Goal: Information Seeking & Learning: Learn about a topic

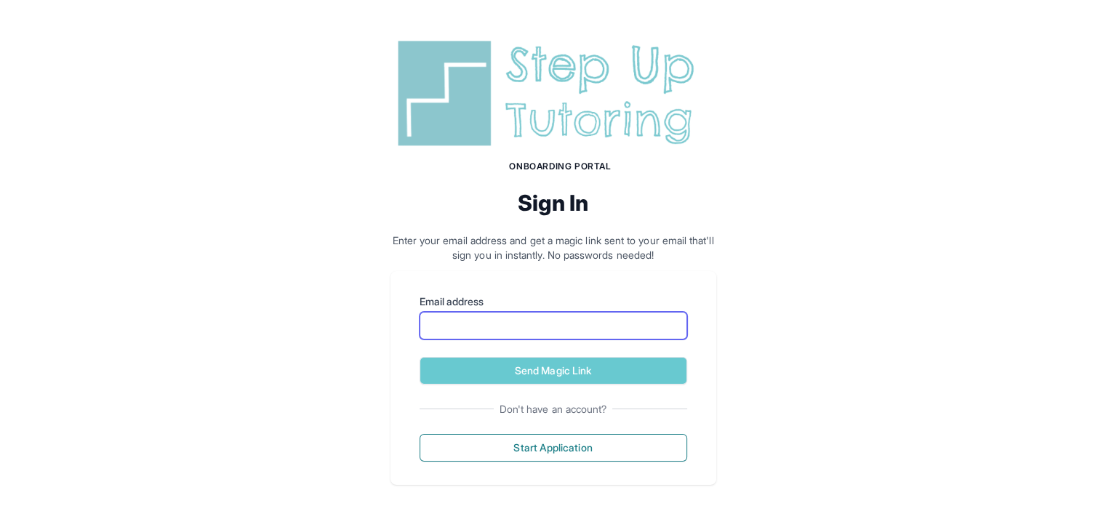
click at [580, 314] on input "Email address" at bounding box center [554, 326] width 268 height 28
type input "**********"
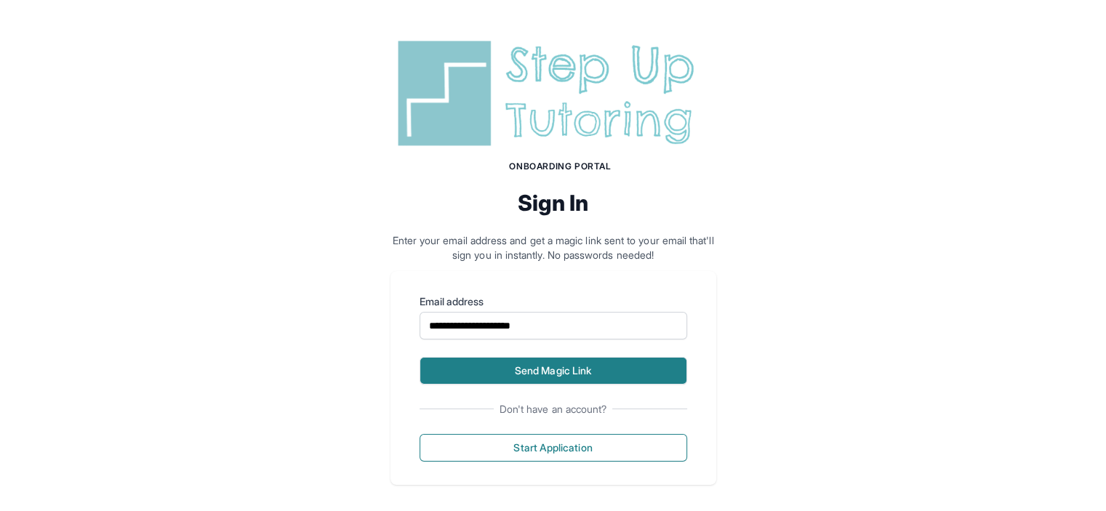
click at [662, 375] on button "Send Magic Link" at bounding box center [554, 371] width 268 height 28
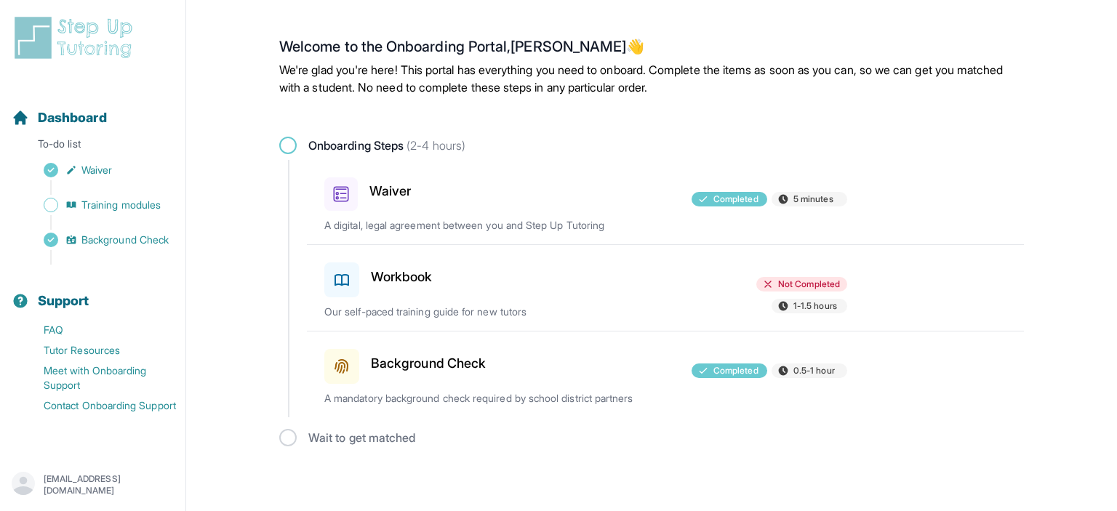
click at [437, 286] on div "Workbook" at bounding box center [408, 277] width 169 height 41
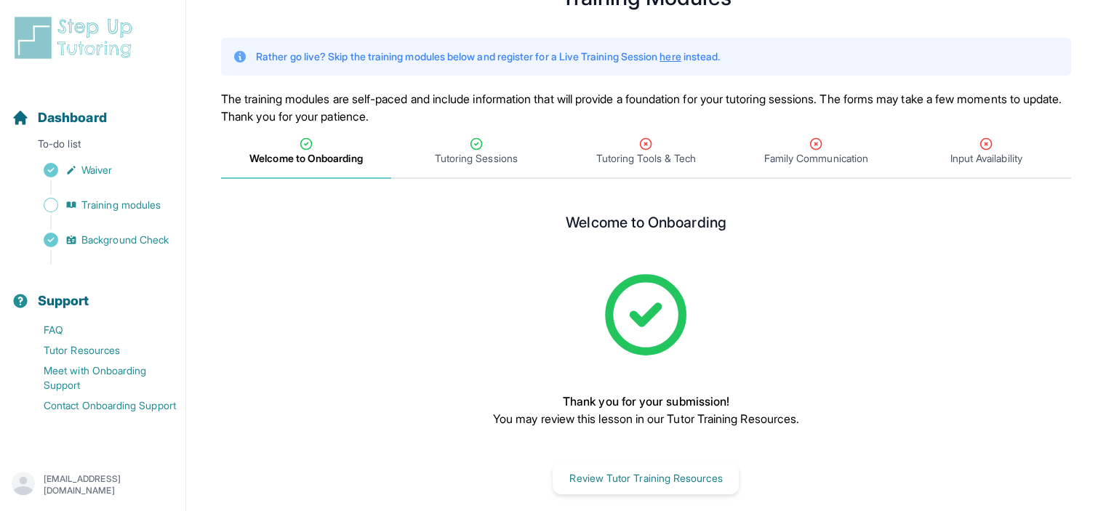
scroll to position [81, 0]
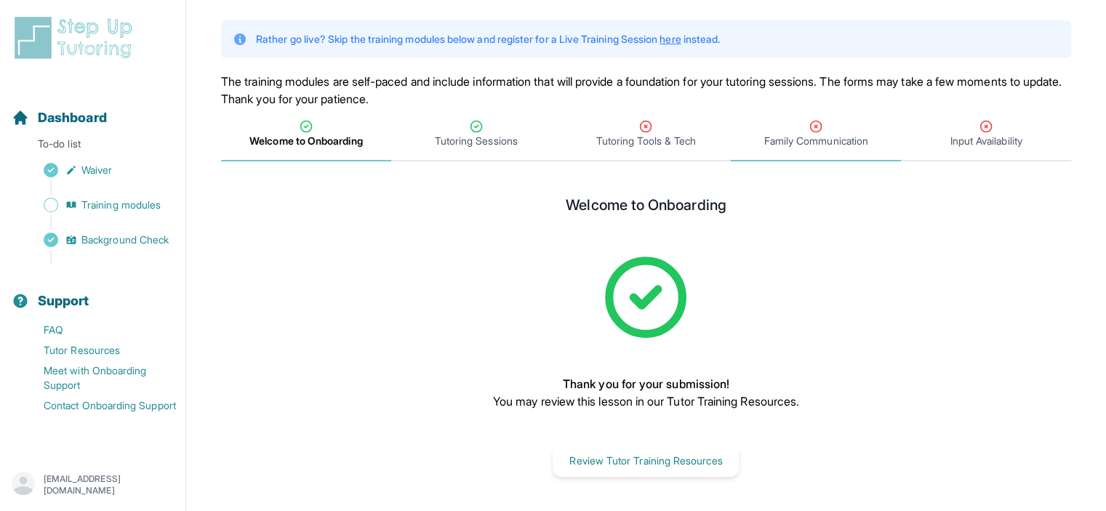
click at [788, 151] on span "Family Communication" at bounding box center [816, 135] width 170 height 54
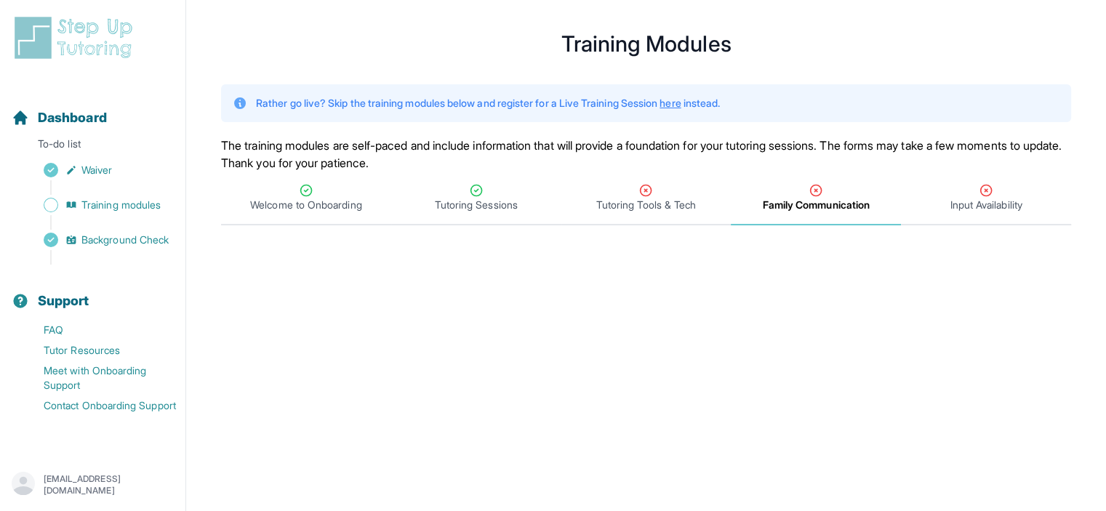
scroll to position [11, 0]
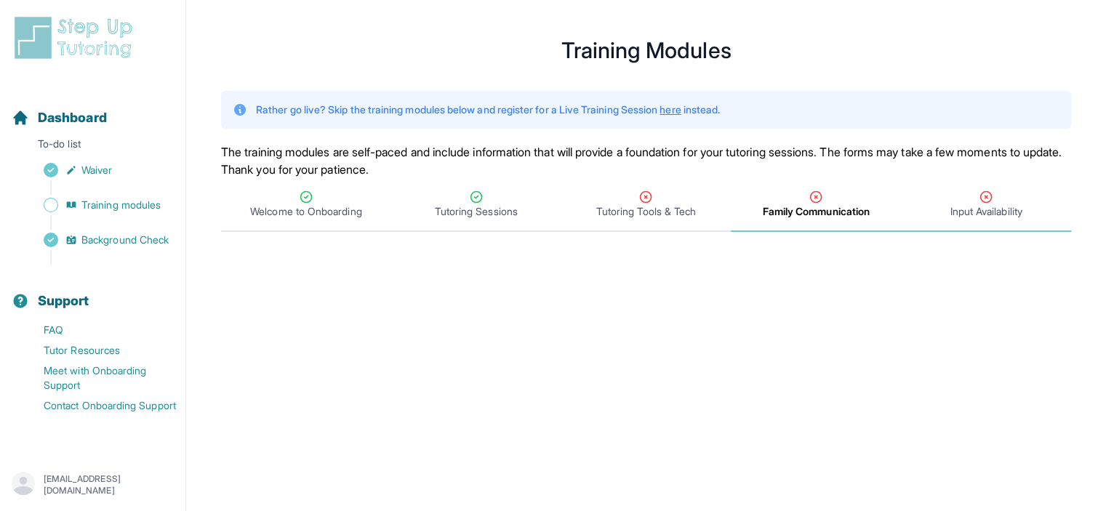
click at [1009, 206] on span "Input Availability" at bounding box center [986, 211] width 72 height 15
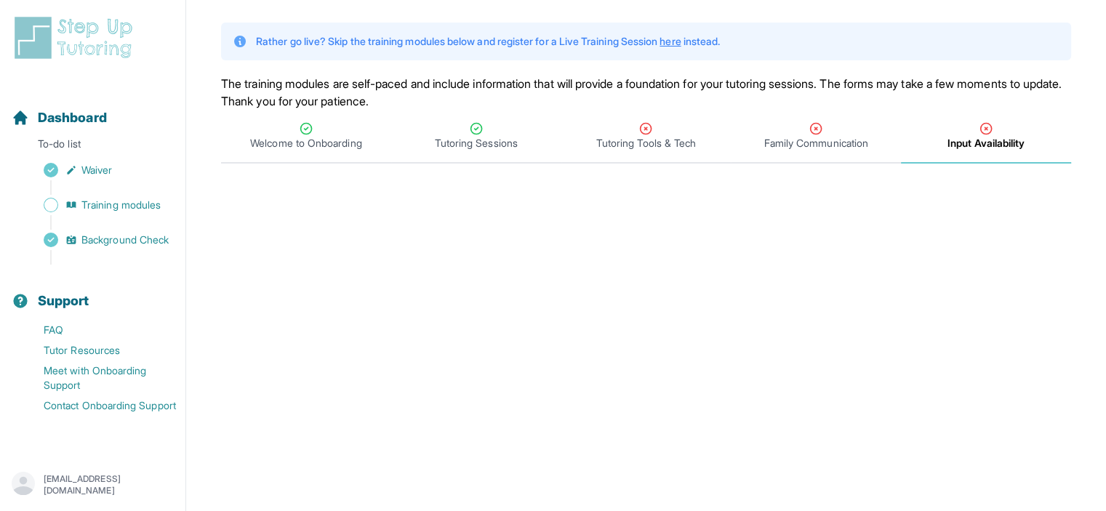
scroll to position [65, 0]
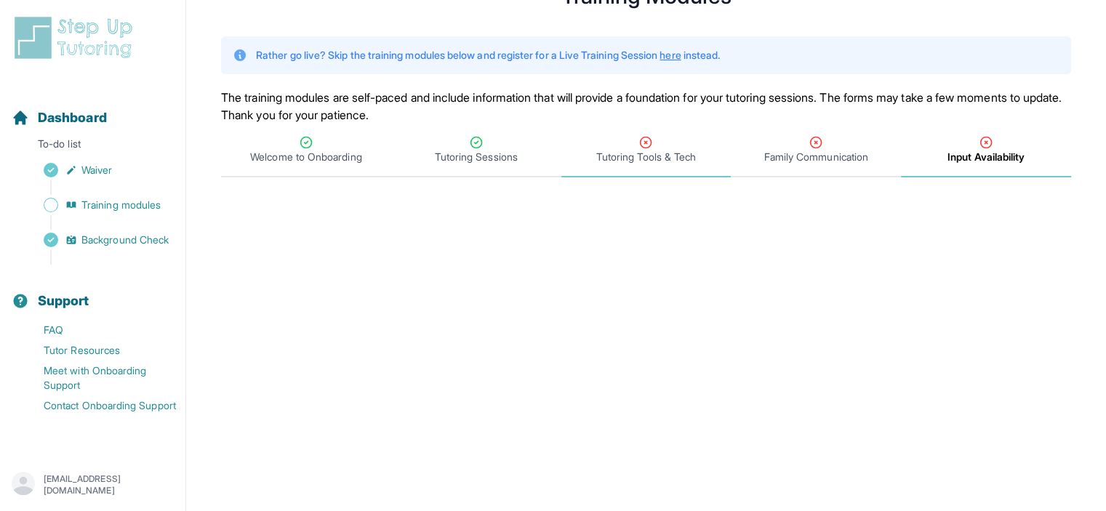
click at [651, 154] on span "Tutoring Tools & Tech" at bounding box center [646, 157] width 100 height 15
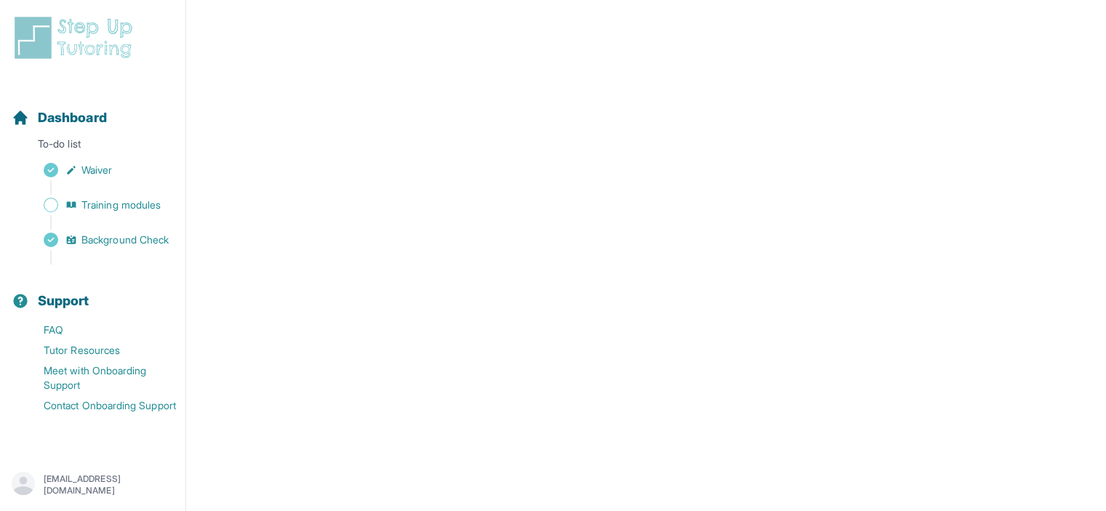
scroll to position [494, 0]
drag, startPoint x: 1112, startPoint y: 300, endPoint x: 1090, endPoint y: 111, distance: 189.6
click at [1090, 111] on main "**********" at bounding box center [646, 107] width 920 height 1168
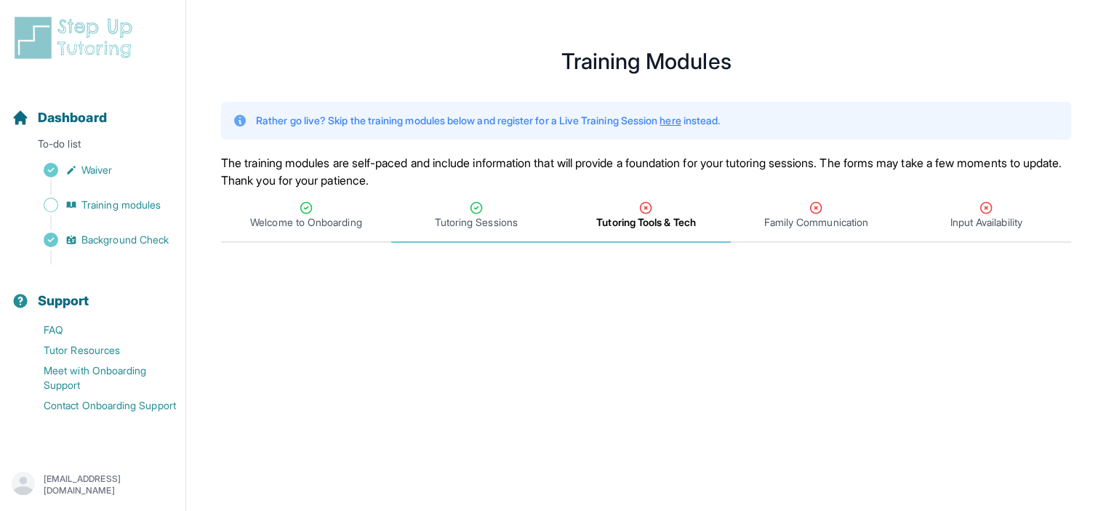
click at [477, 220] on span "Tutoring Sessions" at bounding box center [476, 222] width 83 height 15
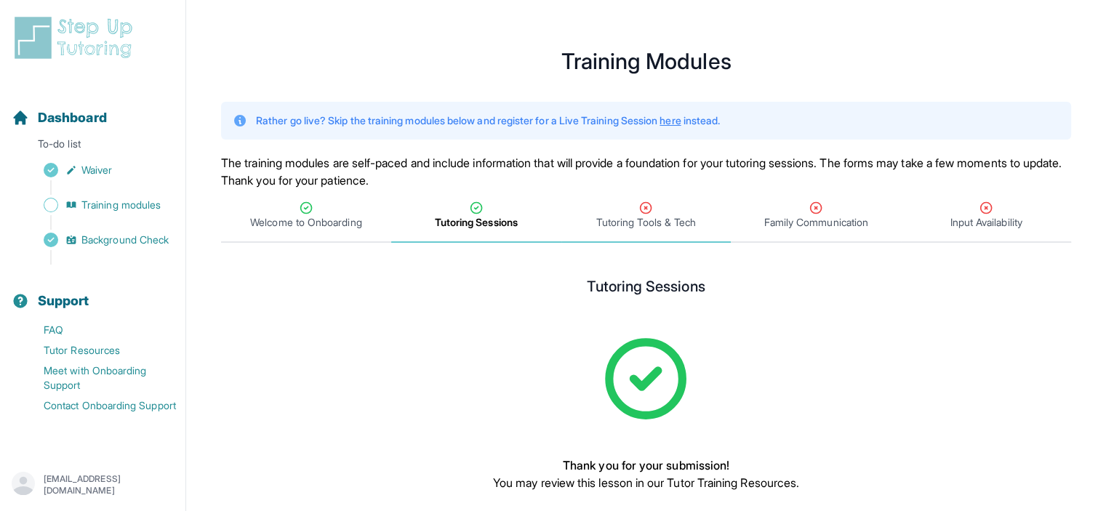
click at [653, 220] on span "Tutoring Tools & Tech" at bounding box center [646, 222] width 100 height 15
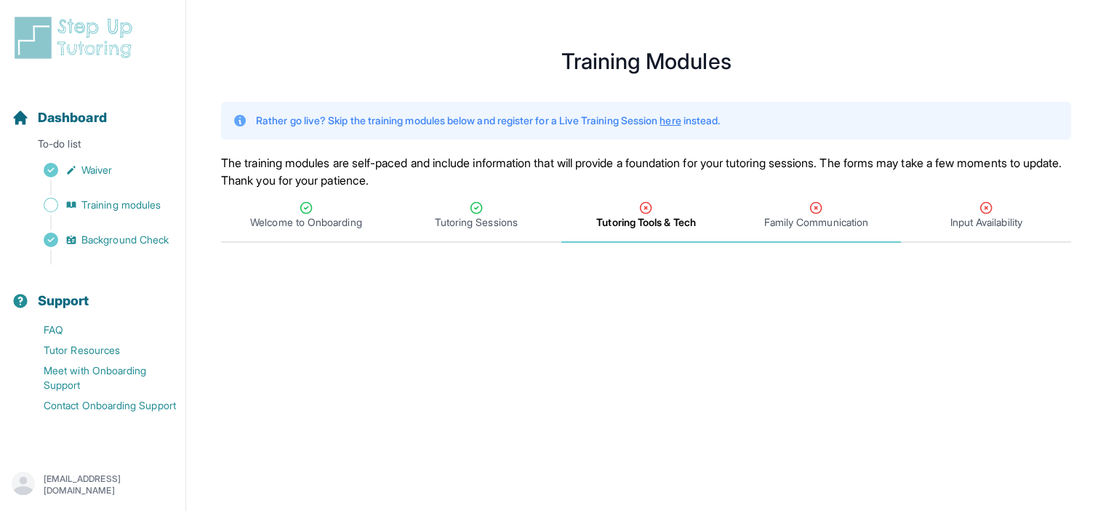
click at [784, 220] on span "Family Communication" at bounding box center [816, 222] width 104 height 15
click at [679, 220] on span "Tutoring Tools & Tech" at bounding box center [646, 222] width 100 height 15
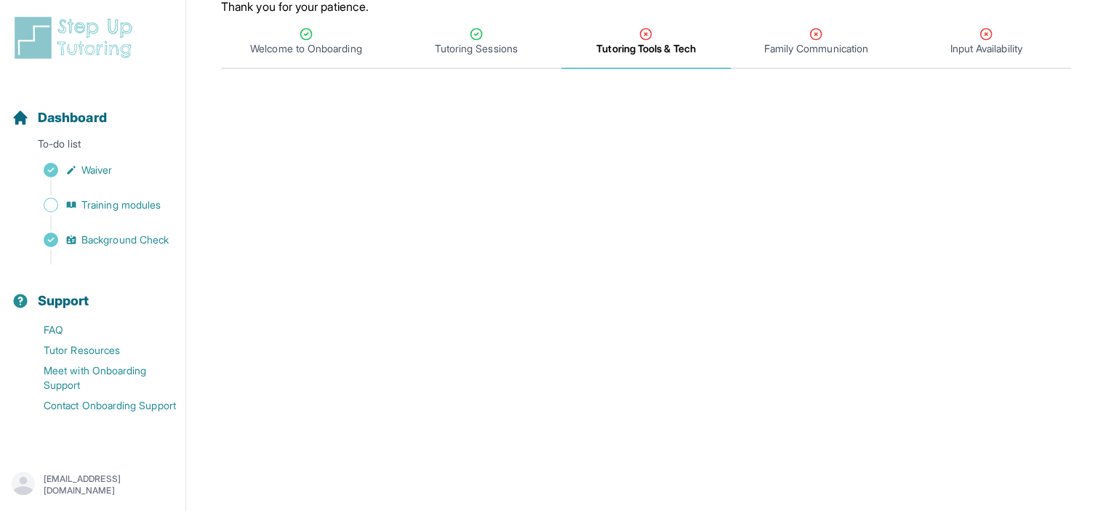
scroll to position [206, 0]
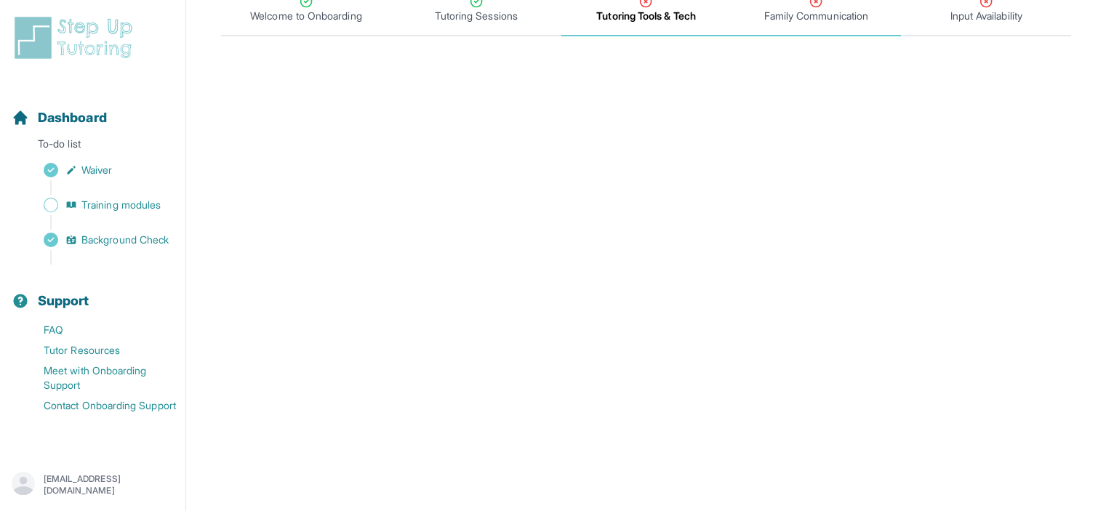
click at [832, 23] on span "Family Communication" at bounding box center [816, 10] width 170 height 54
click at [133, 202] on span "Training modules" at bounding box center [120, 205] width 79 height 15
click at [154, 200] on span "Training modules" at bounding box center [120, 205] width 79 height 15
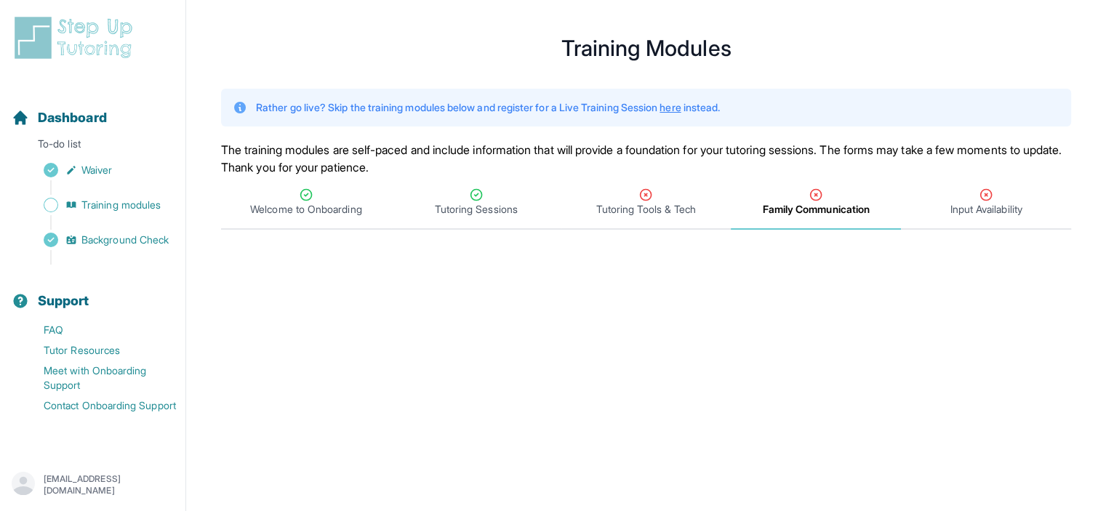
scroll to position [0, 0]
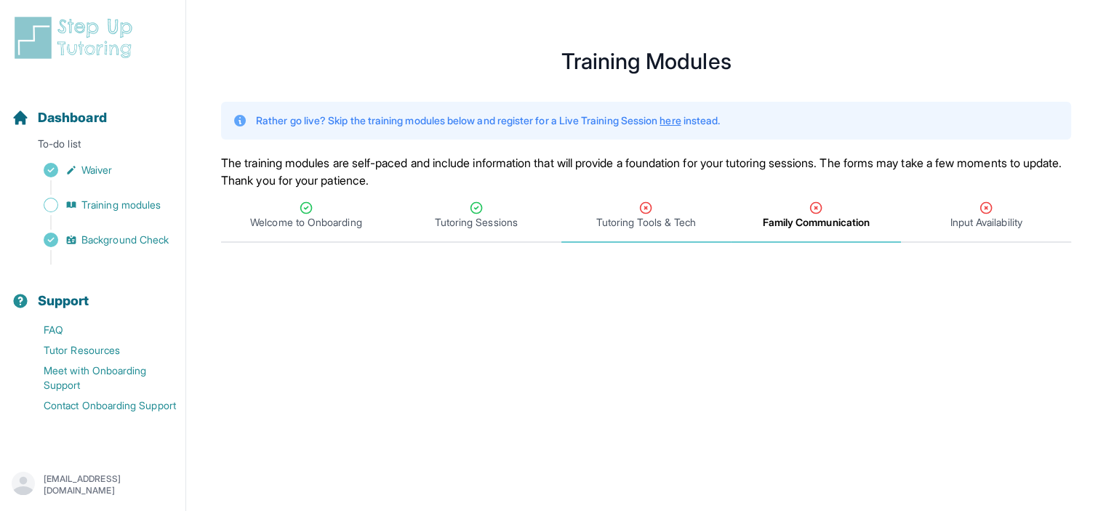
click at [681, 219] on span "Tutoring Tools & Tech" at bounding box center [646, 222] width 100 height 15
click at [811, 209] on icon "Tabs" at bounding box center [816, 208] width 11 height 11
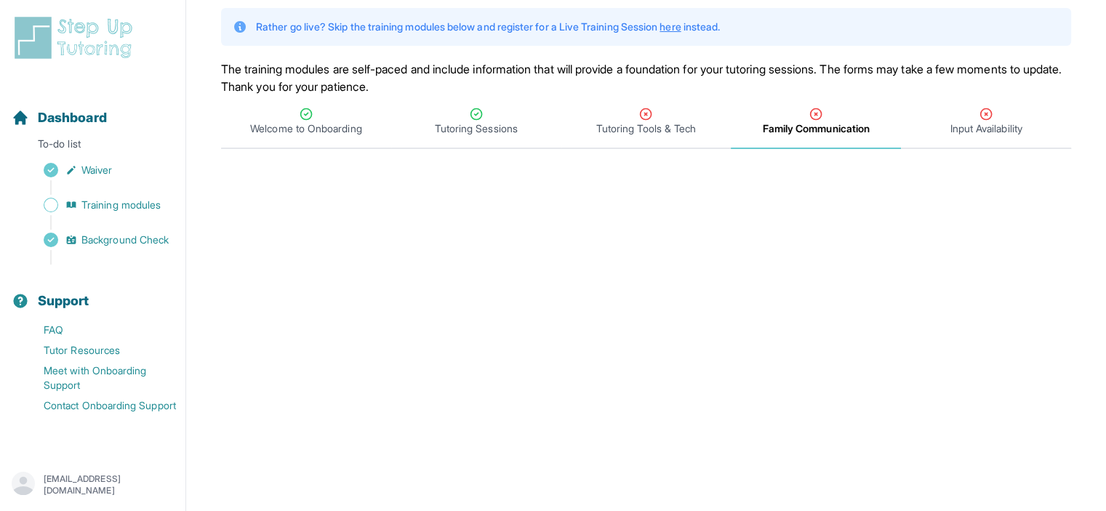
scroll to position [58, 0]
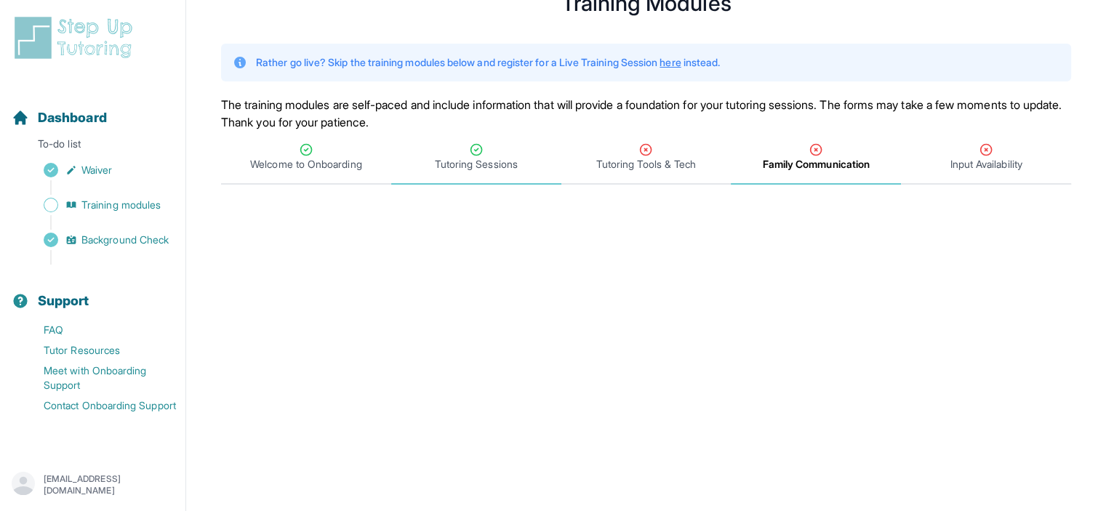
click at [493, 166] on span "Tutoring Sessions" at bounding box center [476, 164] width 83 height 15
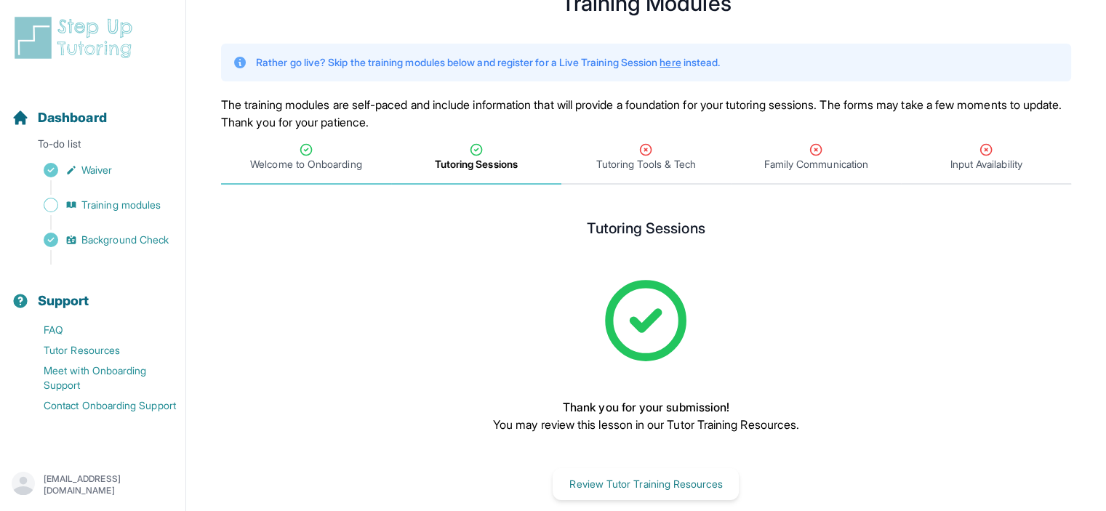
click at [340, 164] on span "Welcome to Onboarding" at bounding box center [305, 164] width 111 height 15
click at [425, 167] on div "Tutoring Sessions" at bounding box center [476, 157] width 164 height 29
click at [618, 163] on span "Tutoring Tools & Tech" at bounding box center [646, 164] width 100 height 15
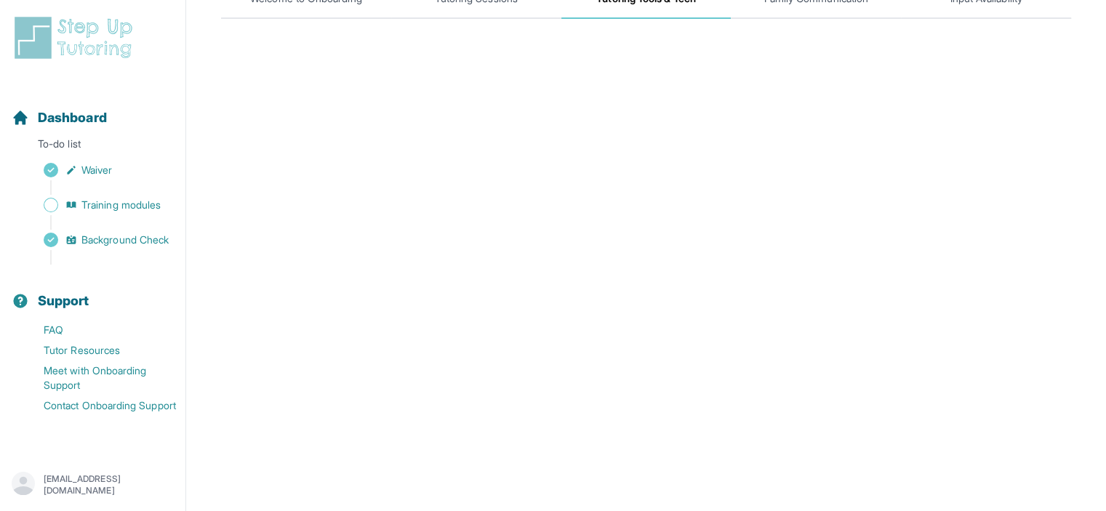
scroll to position [169, 0]
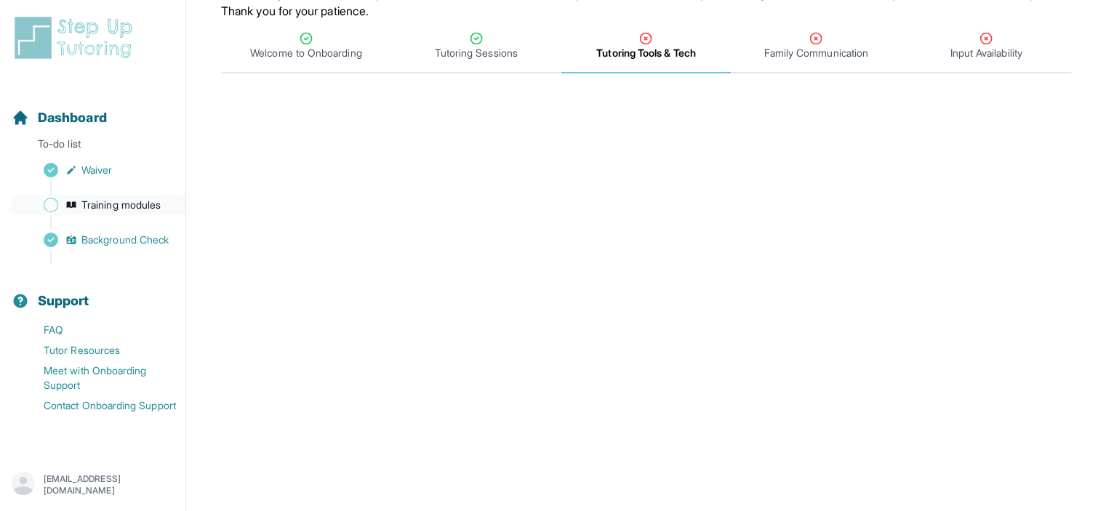
click at [161, 209] on span "Training modules" at bounding box center [120, 205] width 79 height 15
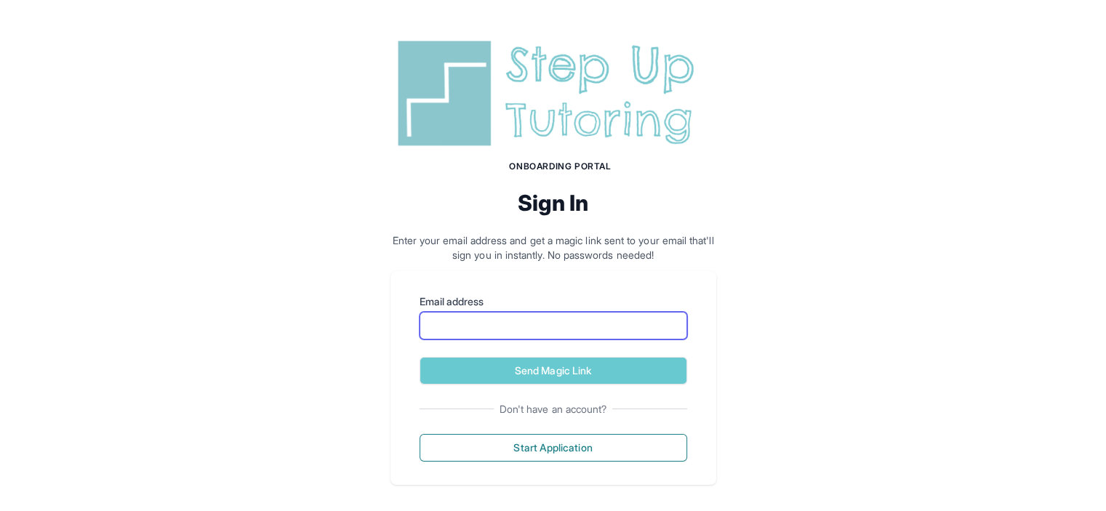
click at [506, 326] on input "Email address" at bounding box center [554, 326] width 268 height 28
type input "**********"
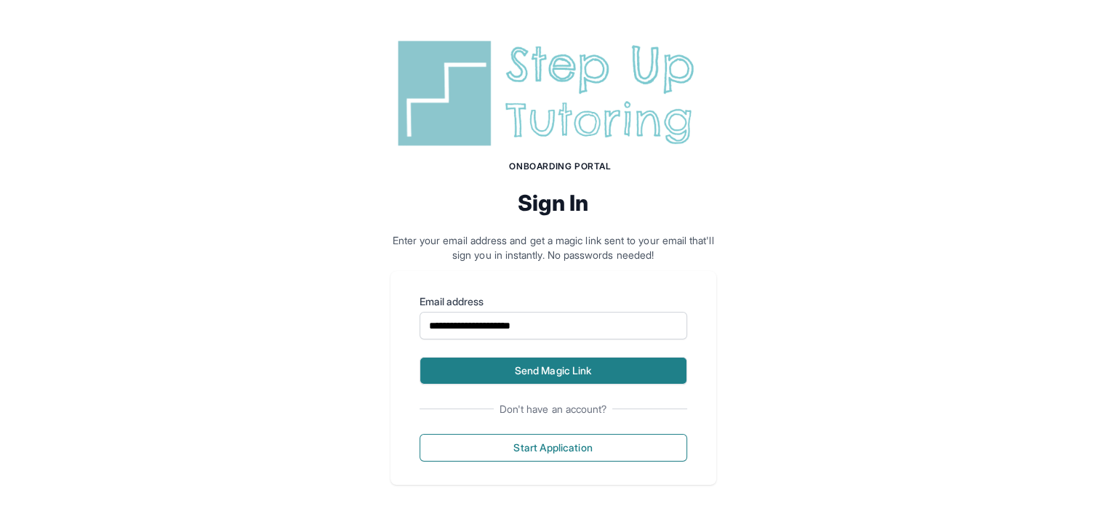
click at [510, 373] on button "Send Magic Link" at bounding box center [554, 371] width 268 height 28
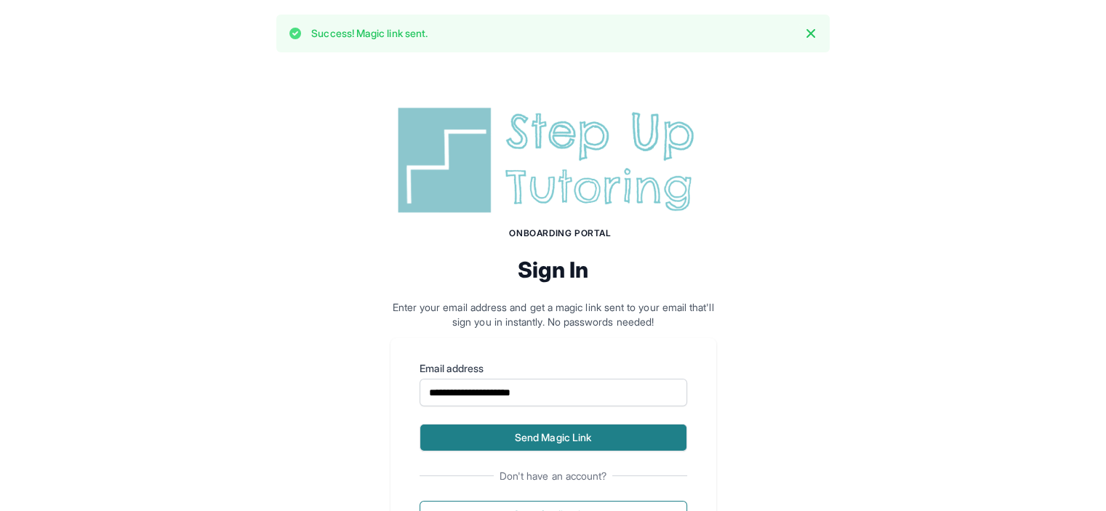
click at [579, 433] on button "Send Magic Link" at bounding box center [554, 438] width 268 height 28
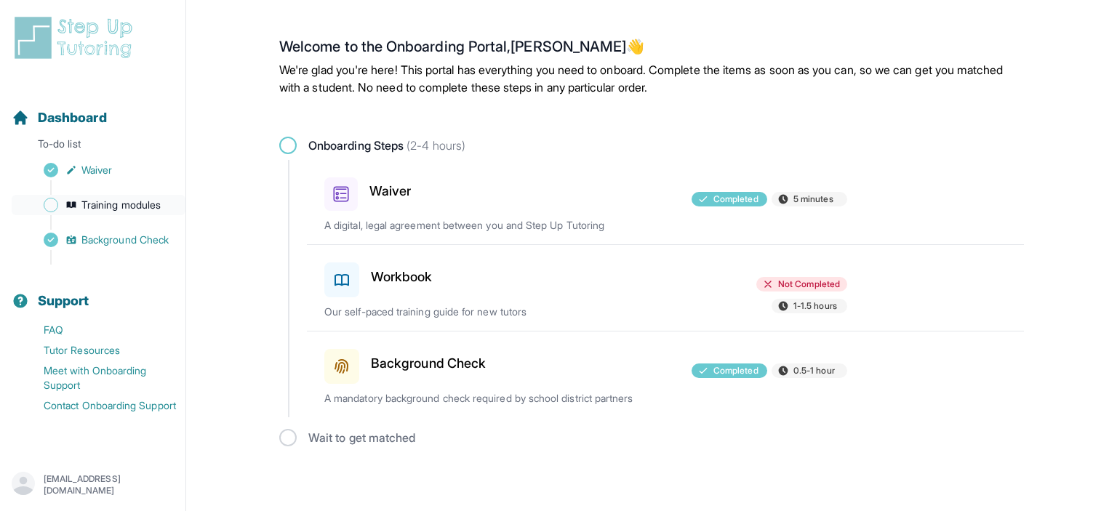
click at [151, 198] on span "Training modules" at bounding box center [120, 205] width 79 height 15
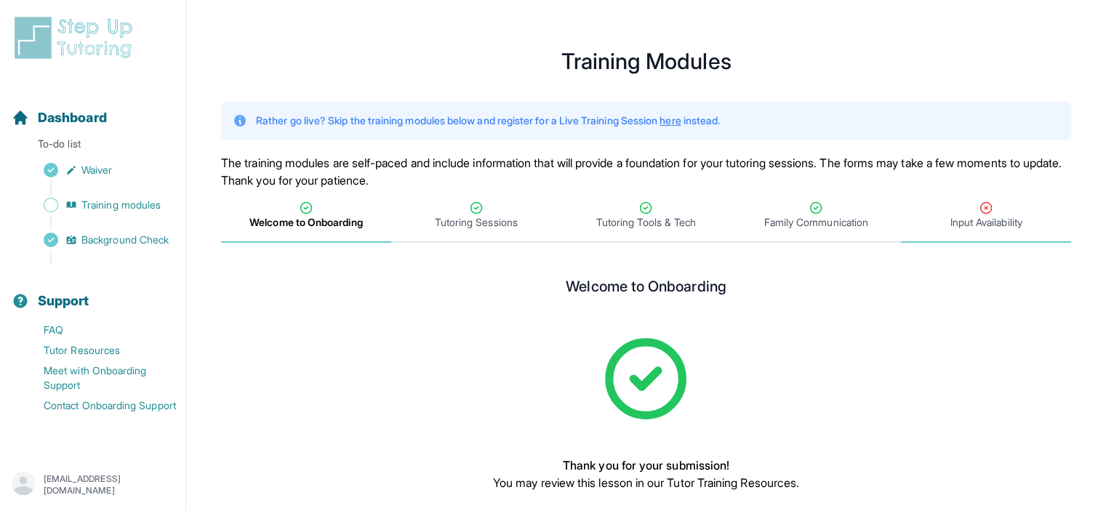
click at [998, 220] on span "Input Availability" at bounding box center [986, 222] width 72 height 15
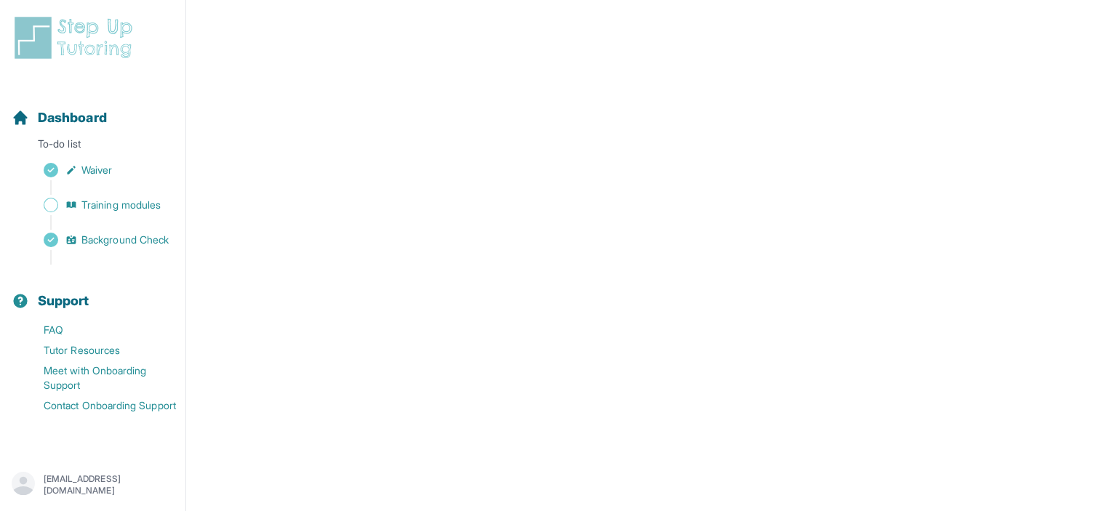
scroll to position [436, 0]
drag, startPoint x: 1105, startPoint y: 278, endPoint x: 1112, endPoint y: 253, distance: 26.5
click at [1106, 253] on html "**********" at bounding box center [553, 156] width 1106 height 1185
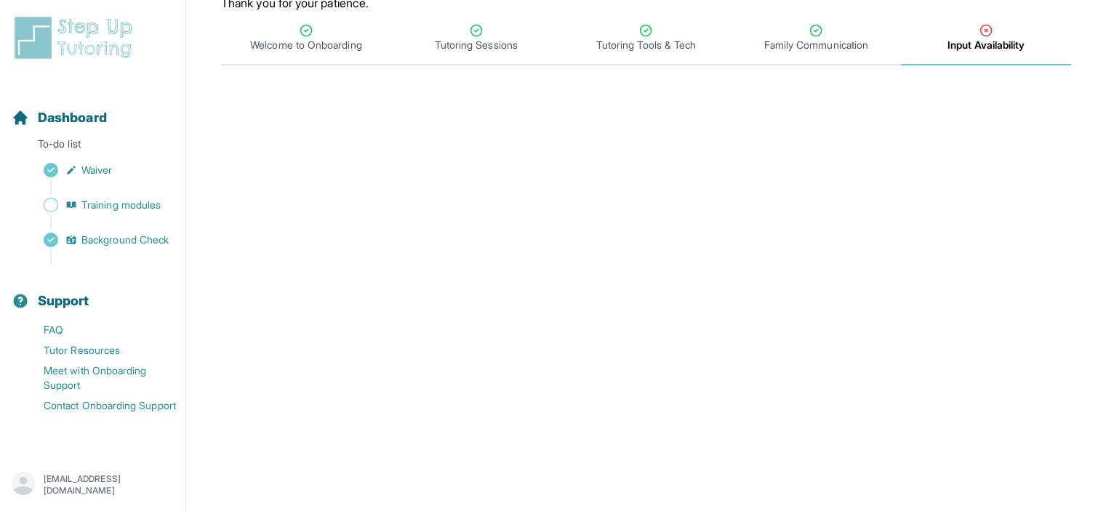
scroll to position [81, 0]
